Goal: Task Accomplishment & Management: Use online tool/utility

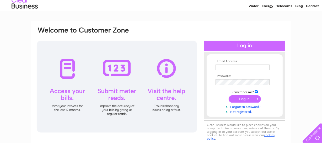
scroll to position [24, 0]
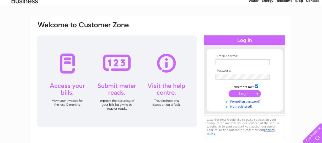
type input "lesritson117@gmail.com"
click at [242, 93] on input "submit" at bounding box center [245, 93] width 32 height 7
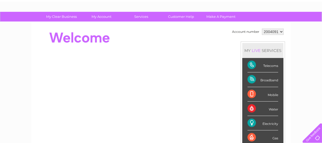
scroll to position [51, 0]
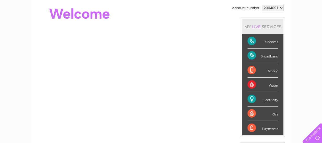
click at [251, 97] on div "Electricity" at bounding box center [262, 99] width 31 height 14
click at [271, 97] on div "Electricity" at bounding box center [262, 99] width 31 height 14
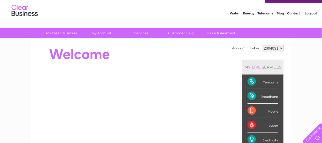
scroll to position [4, 0]
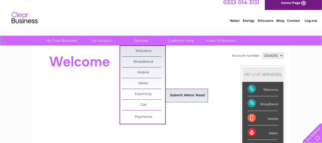
click at [196, 94] on link "Submit Meter Read" at bounding box center [187, 95] width 43 height 10
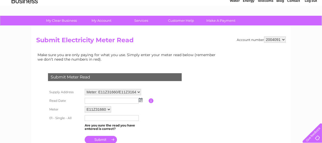
scroll to position [47, 0]
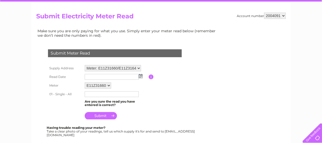
click at [139, 75] on img at bounding box center [141, 76] width 4 height 4
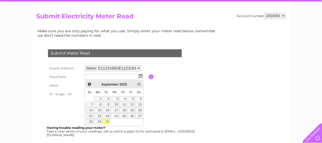
click at [107, 120] on link "30" at bounding box center [105, 121] width 7 height 5
type input "2025/09/30"
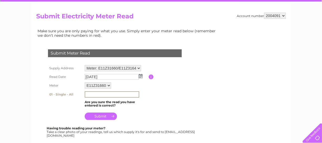
click at [91, 93] on input "text" at bounding box center [112, 94] width 55 height 6
type input "29669"
click at [101, 114] on input "submit" at bounding box center [101, 115] width 32 height 7
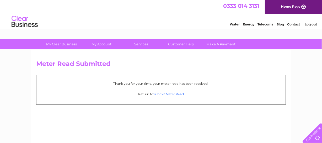
click at [167, 92] on link "Submit Meter Read" at bounding box center [168, 94] width 30 height 4
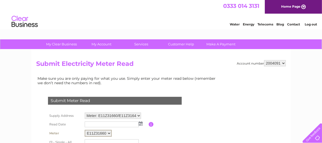
click at [109, 132] on select "E11Z31660 E11Z31641 E11Z30700" at bounding box center [98, 133] width 27 height 7
select select "89930"
click at [85, 130] on select "E11Z31660 E11Z31641 E11Z30700" at bounding box center [98, 133] width 27 height 7
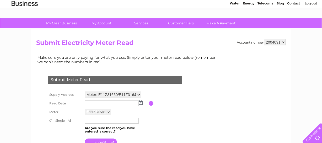
scroll to position [24, 0]
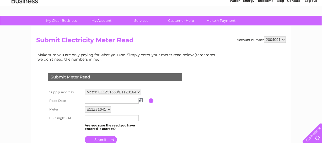
click at [139, 100] on img at bounding box center [141, 100] width 4 height 4
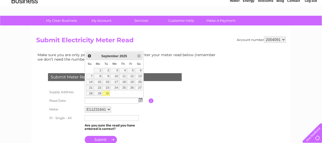
click at [108, 92] on link "30" at bounding box center [105, 93] width 7 height 5
type input "[DATE]"
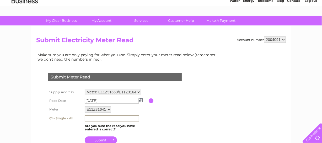
click at [89, 117] on input "text" at bounding box center [112, 118] width 55 height 6
type input "10220"
click at [99, 137] on input "submit" at bounding box center [101, 139] width 32 height 7
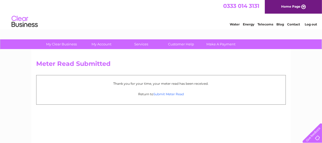
click at [167, 93] on link "Submit Meter Read" at bounding box center [168, 94] width 30 height 4
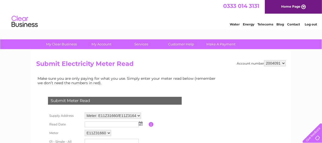
click at [107, 132] on select "E11Z31660 E11Z31641 E11Z30700" at bounding box center [98, 133] width 26 height 6
select select "89931"
click at [85, 130] on select "E11Z31660 E11Z31641 E11Z30700" at bounding box center [98, 133] width 27 height 7
click at [141, 122] on img at bounding box center [141, 123] width 4 height 4
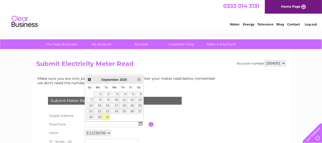
click at [107, 117] on link "30" at bounding box center [105, 116] width 7 height 5
type input "2025/09/30"
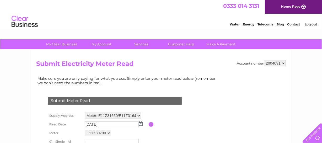
scroll to position [24, 0]
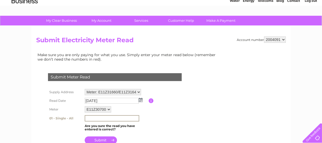
click at [90, 118] on input "text" at bounding box center [112, 118] width 55 height 6
type input "6663"
click at [95, 139] on input "submit" at bounding box center [101, 139] width 32 height 7
